Goal: Information Seeking & Learning: Learn about a topic

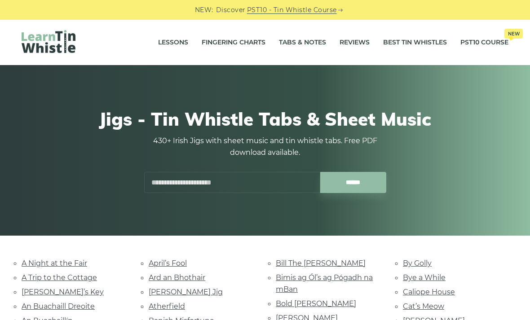
scroll to position [1999, 0]
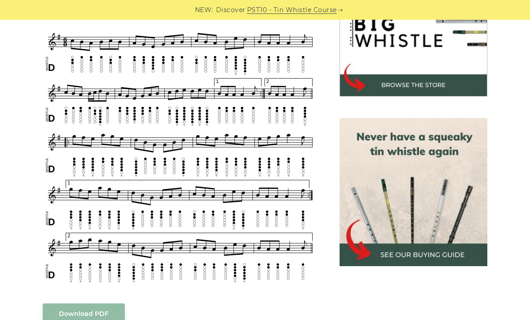
scroll to position [309, 0]
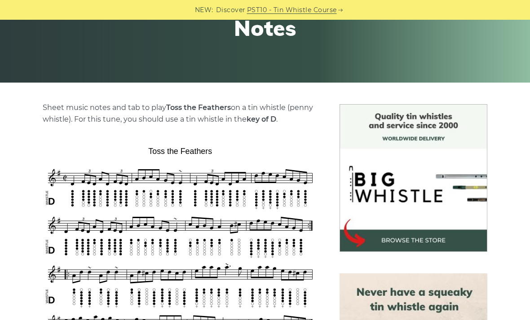
scroll to position [182, 0]
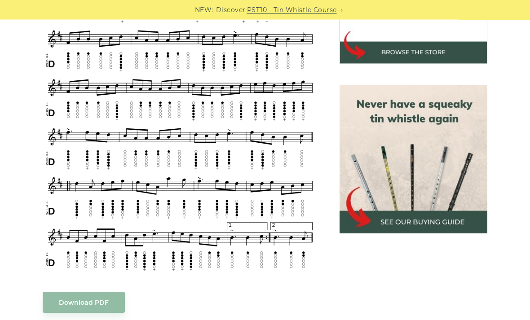
scroll to position [290, 0]
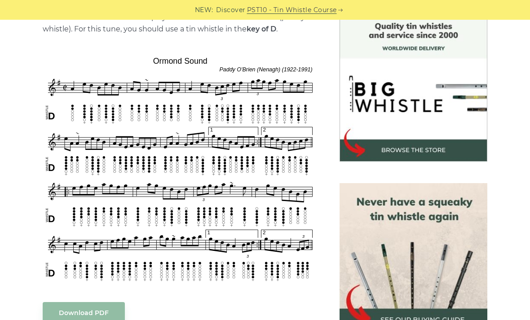
click at [260, 0] on div "NEW: Discover PST10 - Tin Whistle Course" at bounding box center [265, 10] width 530 height 20
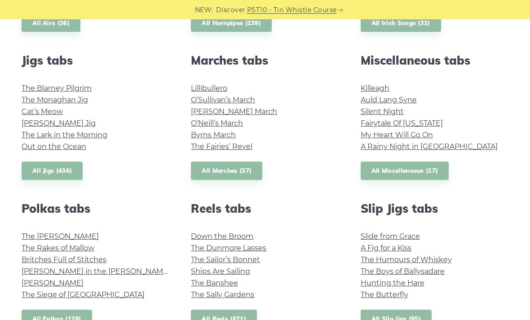
scroll to position [484, 0]
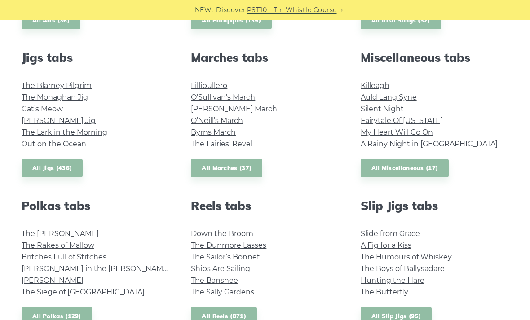
click at [243, 316] on link "All Reels (871)" at bounding box center [224, 316] width 66 height 18
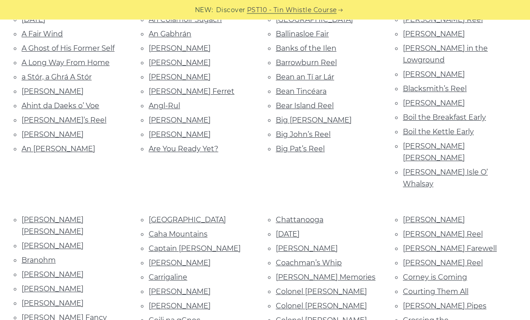
scroll to position [244, 0]
click at [49, 256] on link "Branohm" at bounding box center [39, 260] width 34 height 9
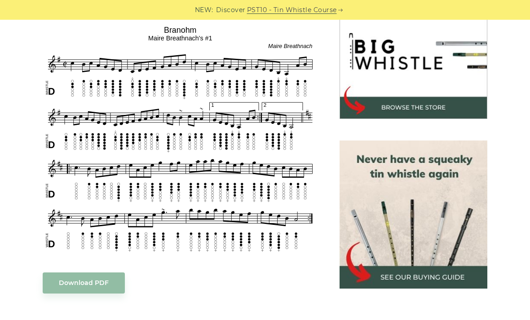
scroll to position [289, 0]
